Goal: Task Accomplishment & Management: Manage account settings

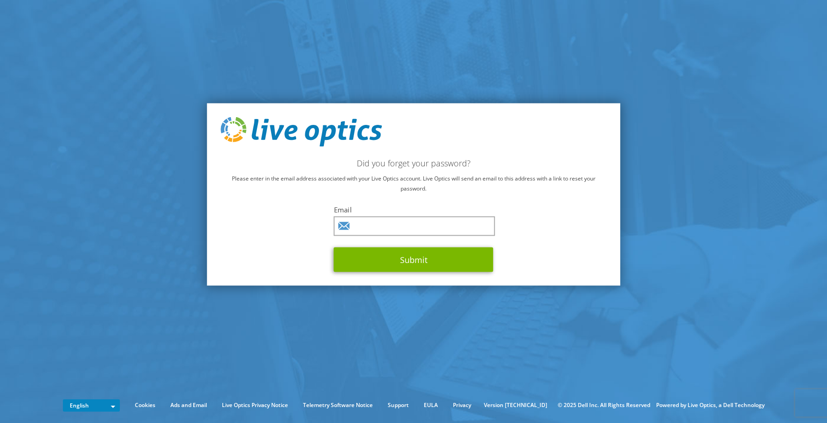
type input "chris.spragg@insight.com"
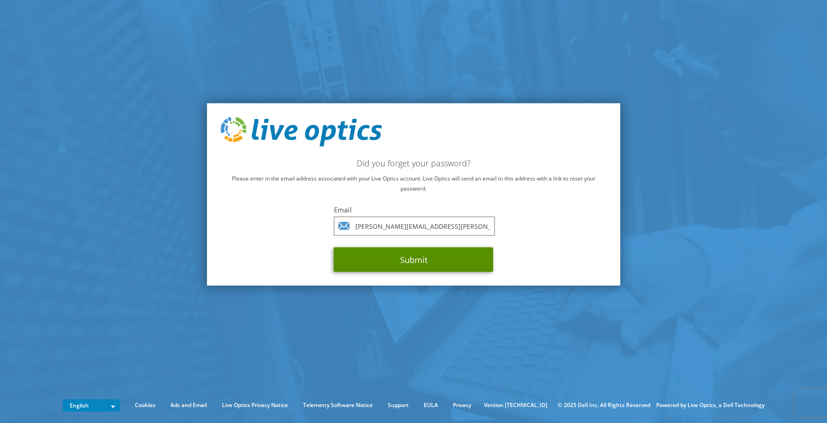
click at [406, 262] on button "Submit" at bounding box center [413, 259] width 159 height 25
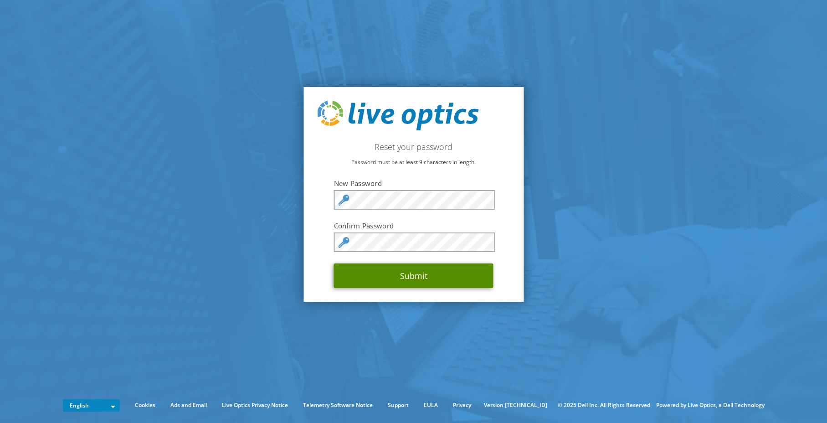
click at [401, 279] on button "Submit" at bounding box center [413, 275] width 159 height 25
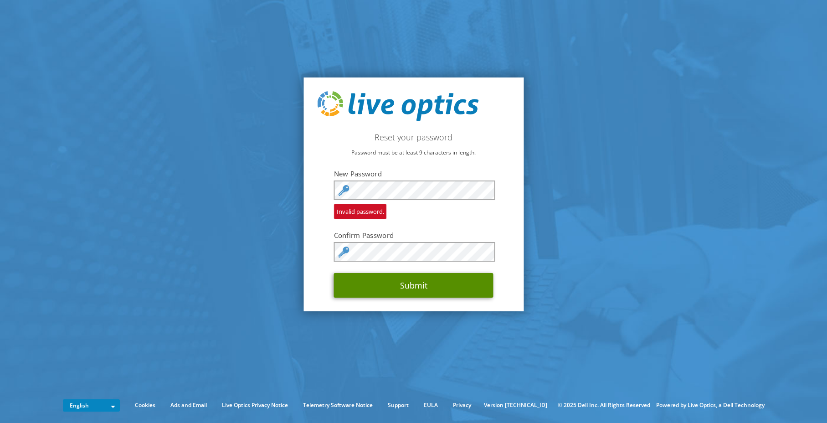
click at [409, 288] on button "Submit" at bounding box center [413, 285] width 159 height 25
